Goal: Check status

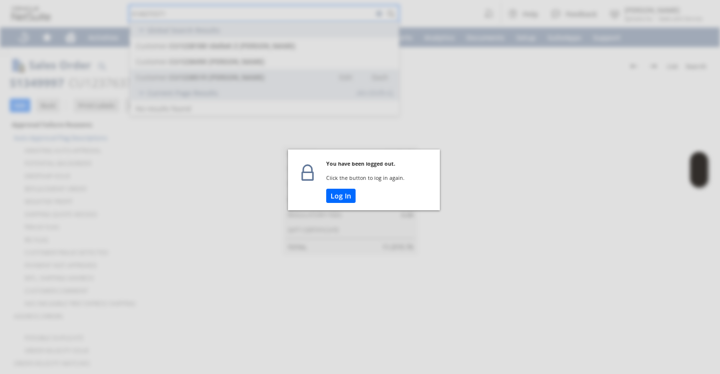
scroll to position [593, 0]
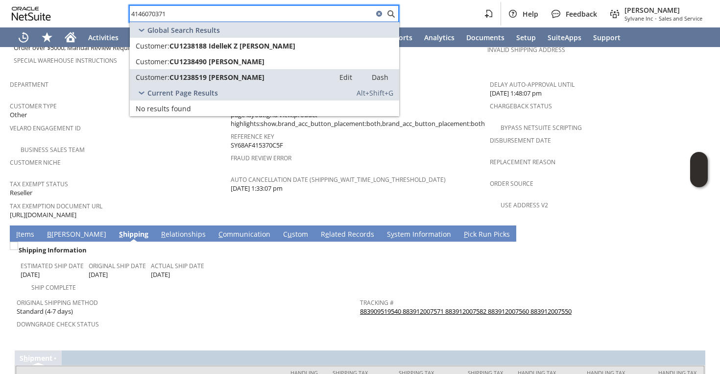
click at [292, 17] on input "4146070371" at bounding box center [251, 14] width 243 height 12
paste input "38223350"
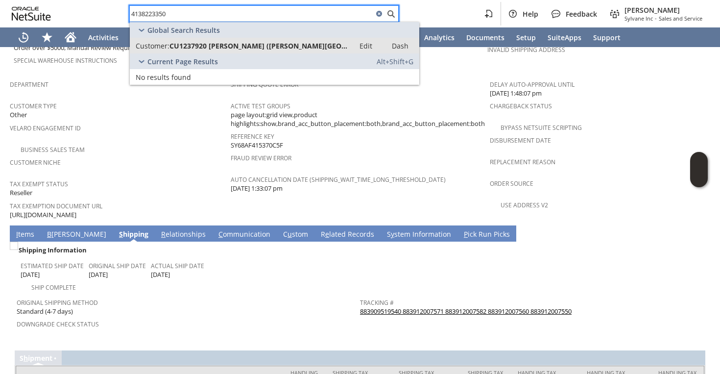
type input "4138223350"
click at [274, 47] on span "CU1237920 [PERSON_NAME] ([PERSON_NAME][GEOGRAPHIC_DATA],..." at bounding box center [258, 45] width 179 height 9
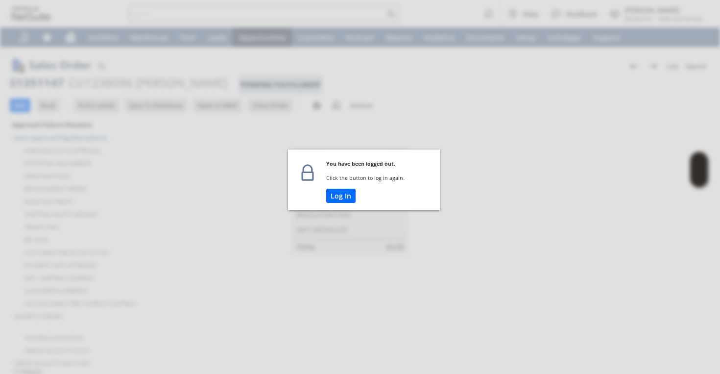
scroll to position [174, 0]
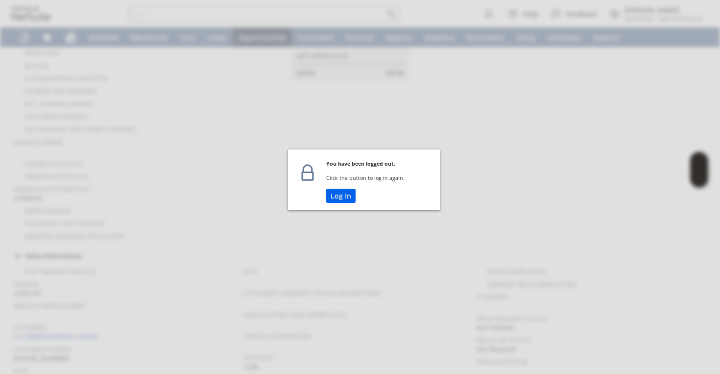
click at [337, 195] on button "Log In" at bounding box center [340, 195] width 29 height 14
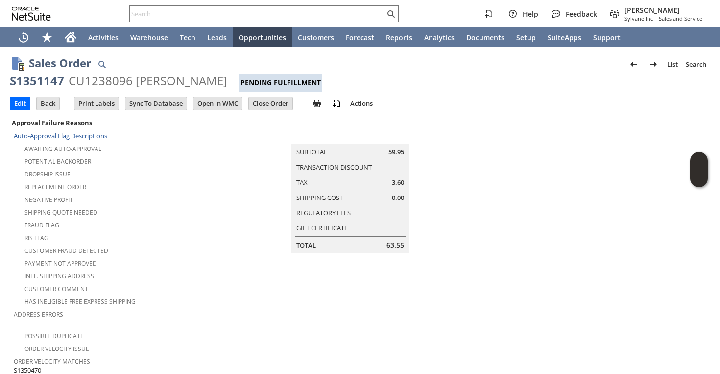
scroll to position [0, 0]
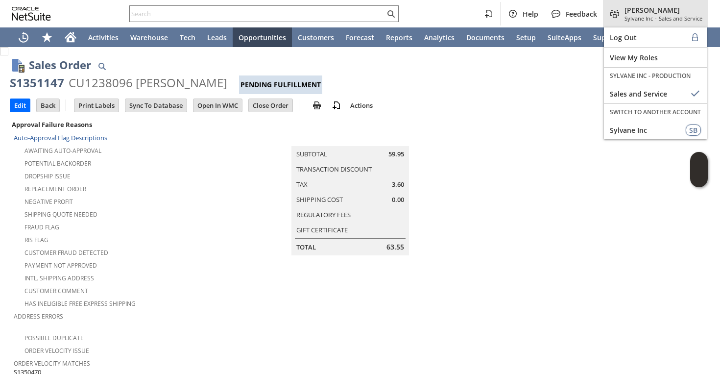
click at [648, 26] on div "Faye Neri Sylvane Inc - Sales and Service" at bounding box center [655, 13] width 105 height 27
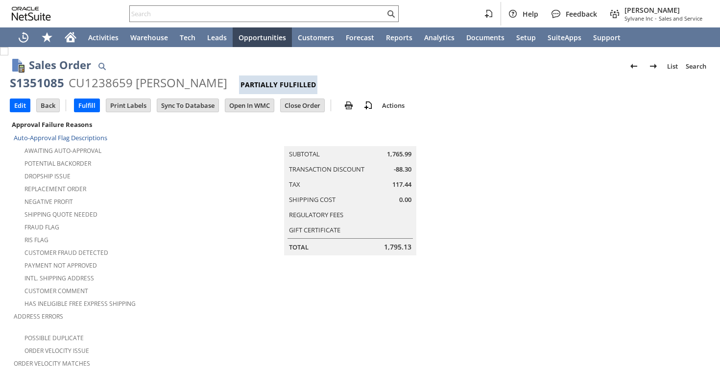
scroll to position [771, 0]
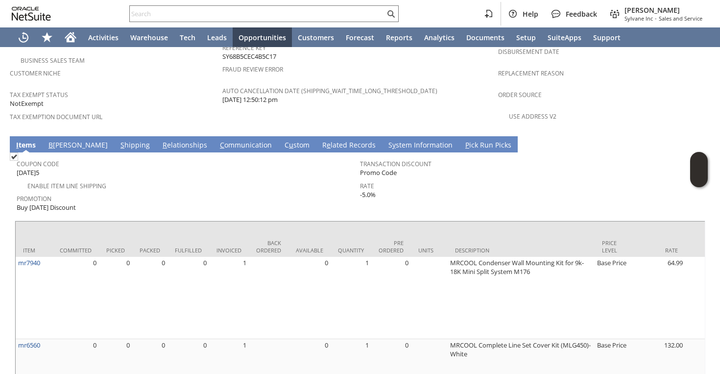
click at [118, 140] on link "S hipping" at bounding box center [135, 145] width 34 height 11
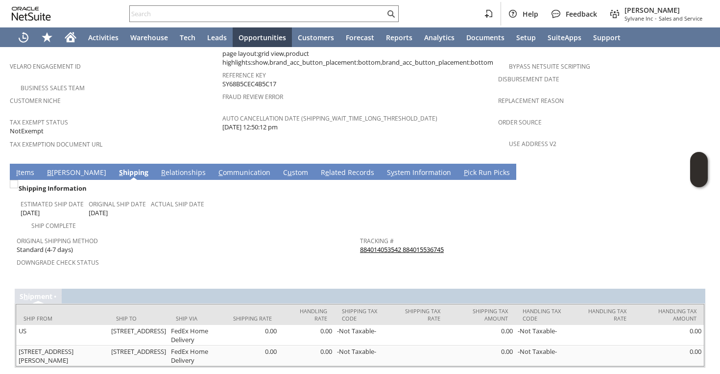
click at [429, 245] on link "884014053542 884015536745" at bounding box center [402, 249] width 84 height 9
click at [36, 167] on link "I tems" at bounding box center [25, 172] width 23 height 11
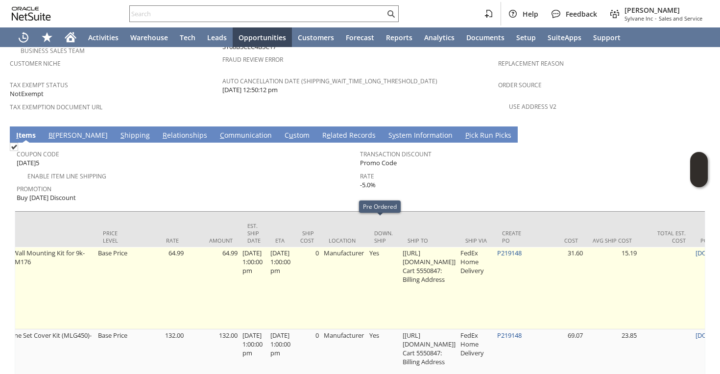
scroll to position [0, 499]
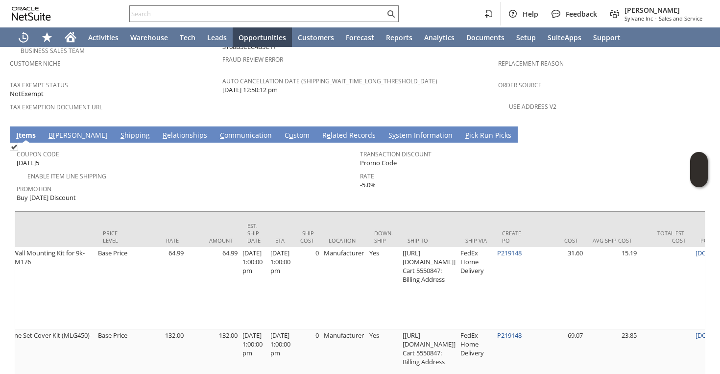
click at [118, 130] on link "S hipping" at bounding box center [135, 135] width 34 height 11
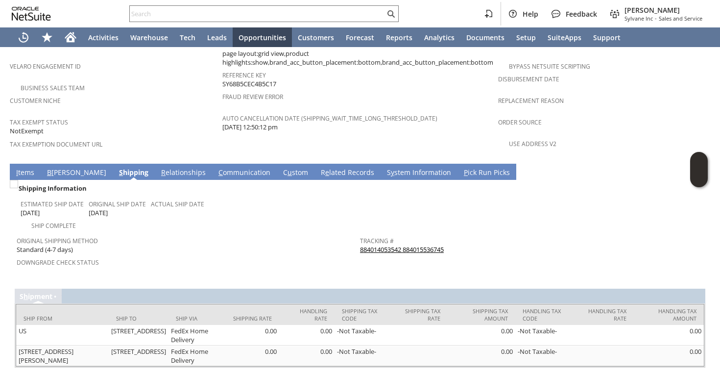
click at [23, 167] on link "I tems" at bounding box center [25, 172] width 23 height 11
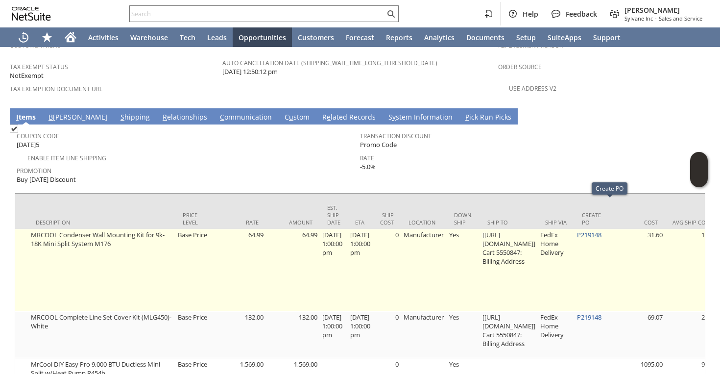
click at [601, 230] on link "P219148" at bounding box center [589, 234] width 24 height 9
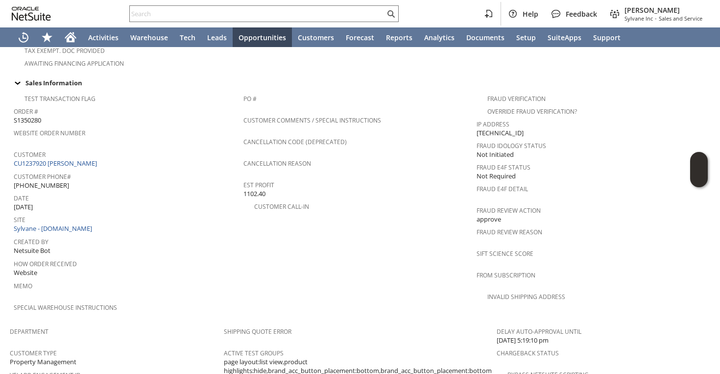
scroll to position [751, 0]
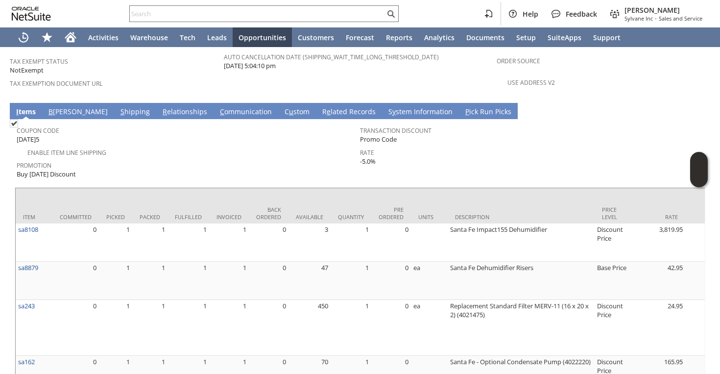
click at [118, 107] on link "S hipping" at bounding box center [135, 112] width 34 height 11
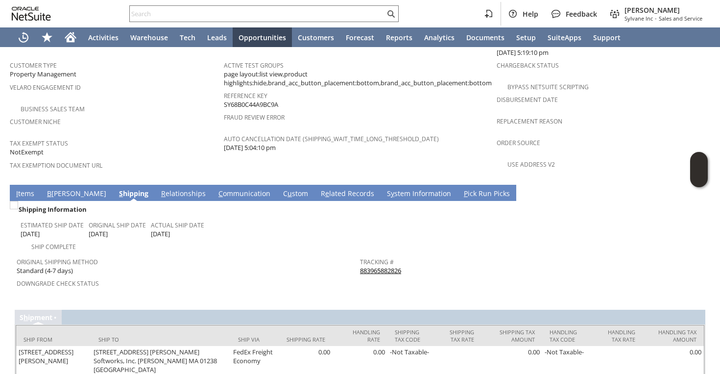
click at [382, 266] on link "883965882826" at bounding box center [380, 270] width 41 height 9
